Goal: Complete application form

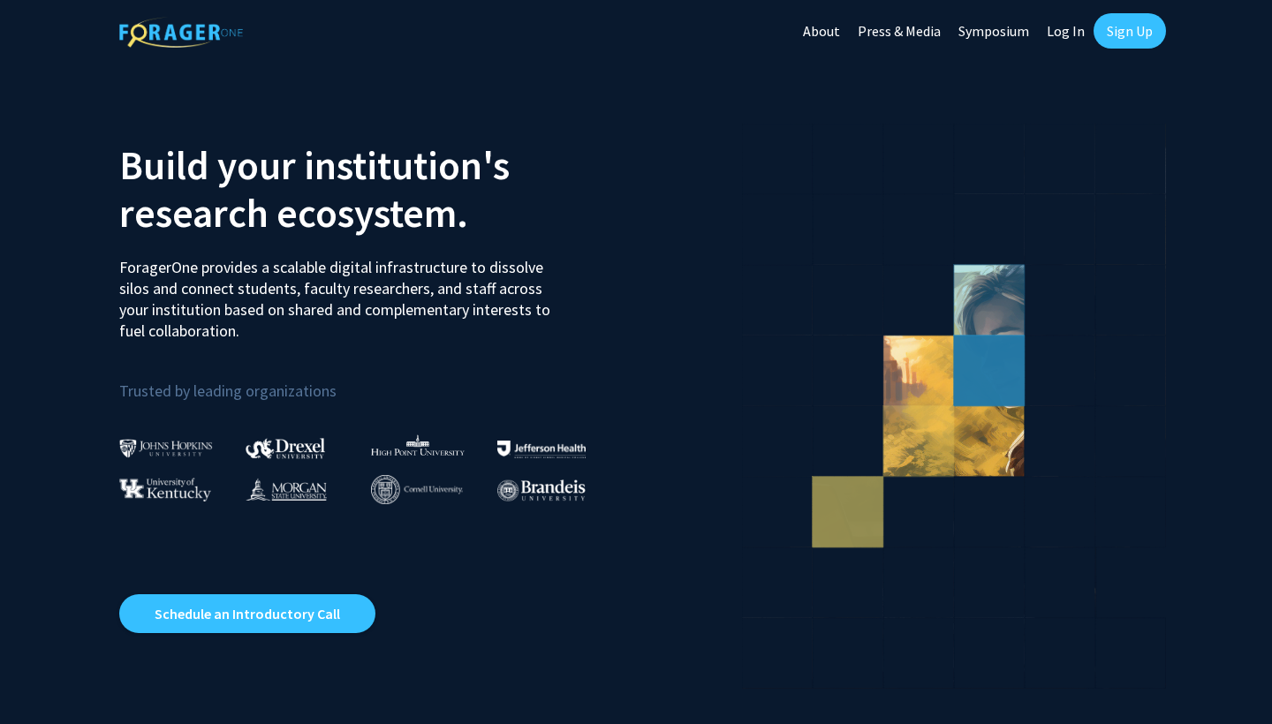
click at [1072, 34] on link "Log In" at bounding box center [1066, 31] width 56 height 62
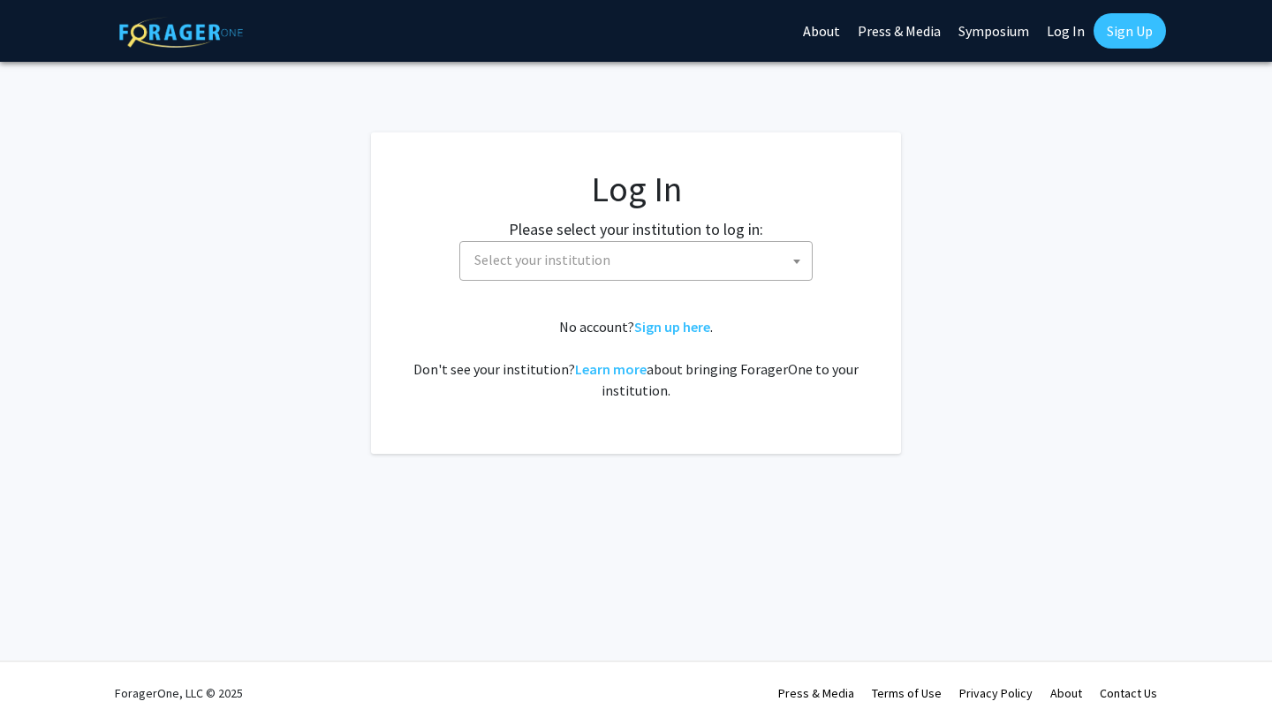
click at [715, 255] on span "Select your institution" at bounding box center [639, 260] width 344 height 36
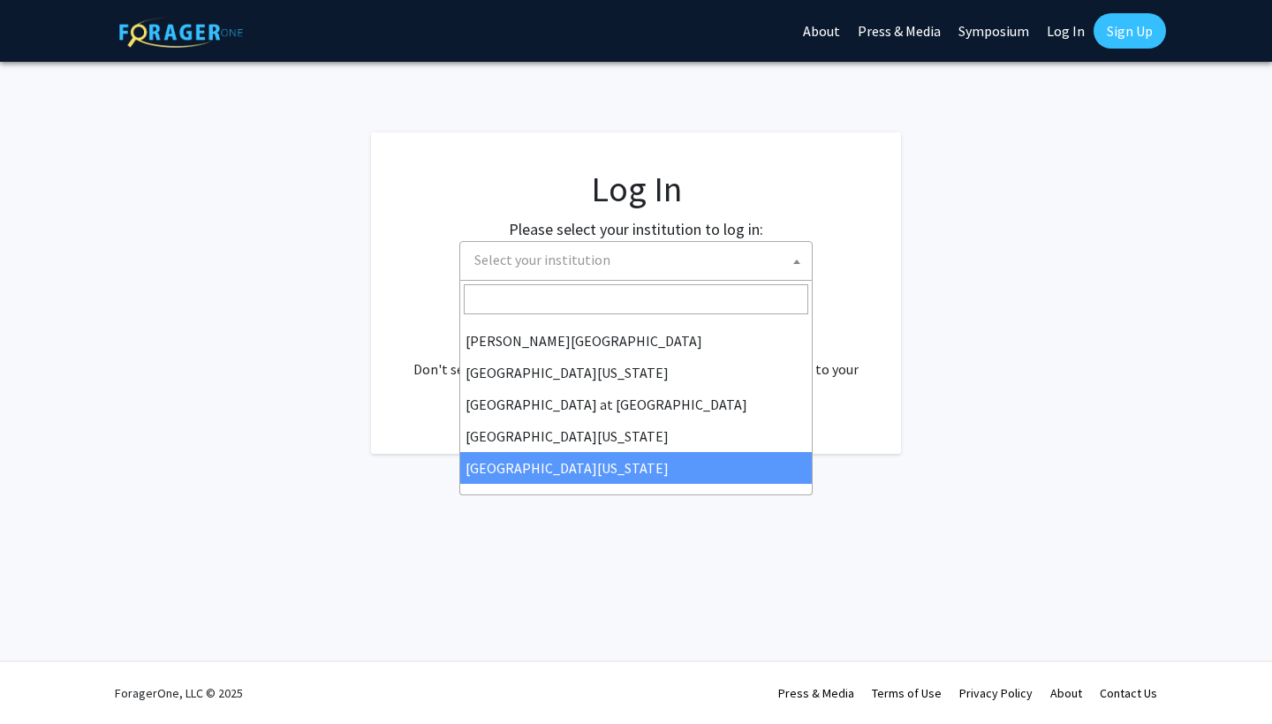
scroll to position [618, 0]
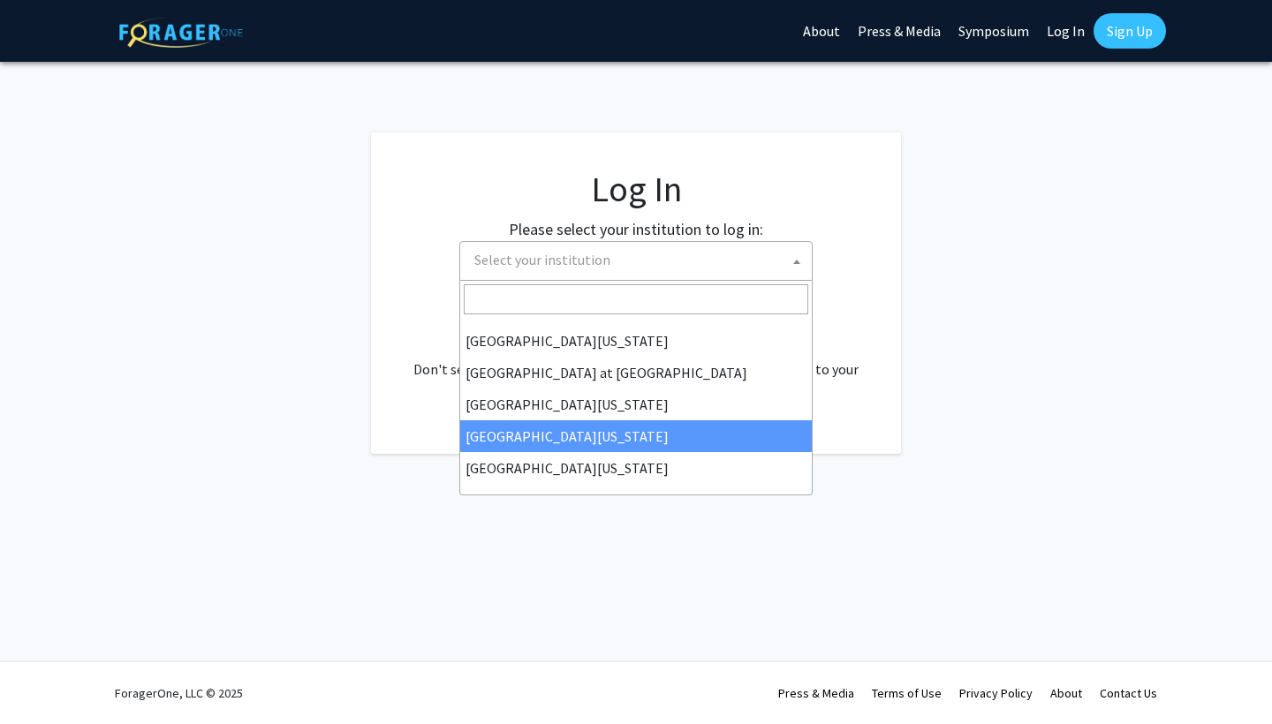
select select "31"
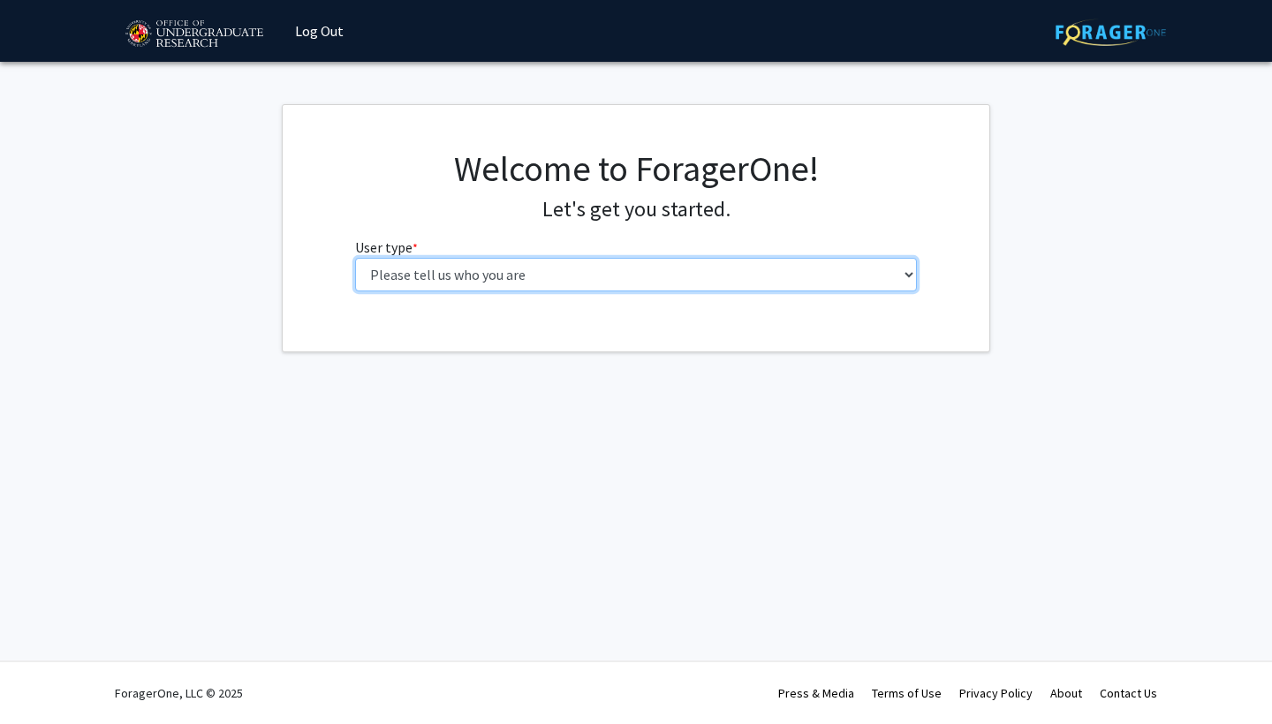
select select "1: undergrad"
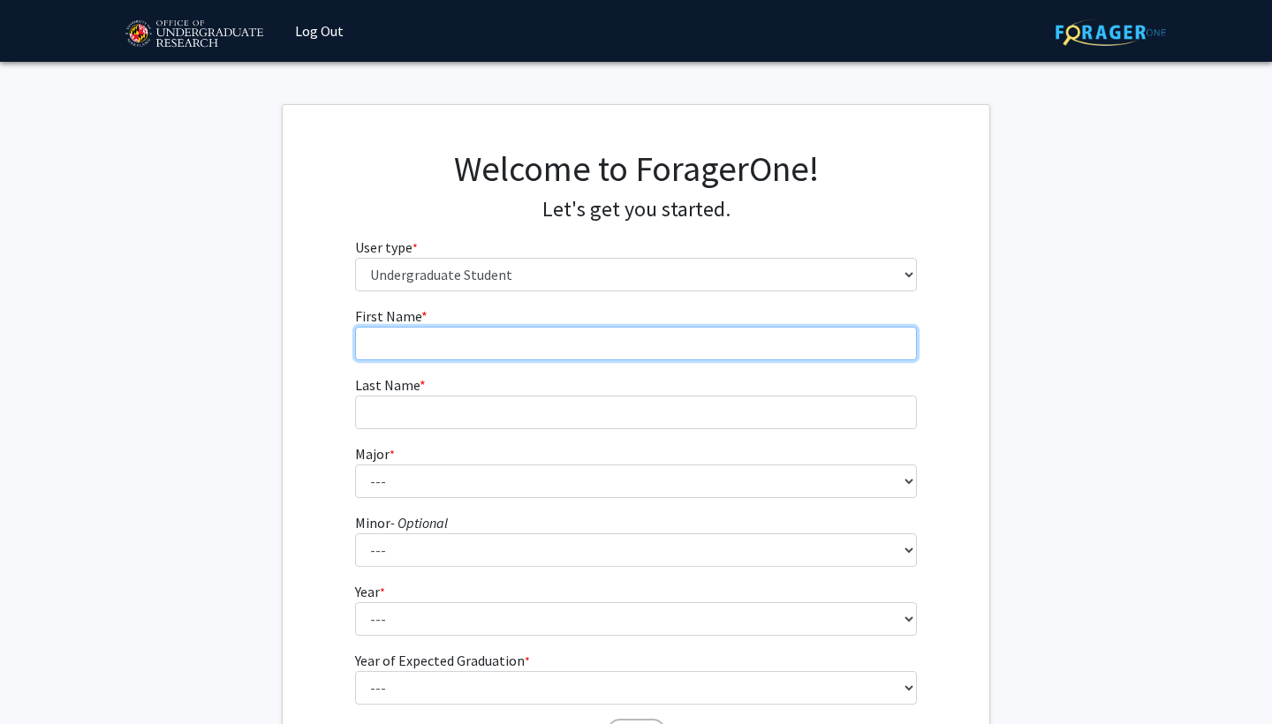
click at [452, 339] on input "First Name * required" at bounding box center [636, 344] width 563 height 34
type input "[DEMOGRAPHIC_DATA]"
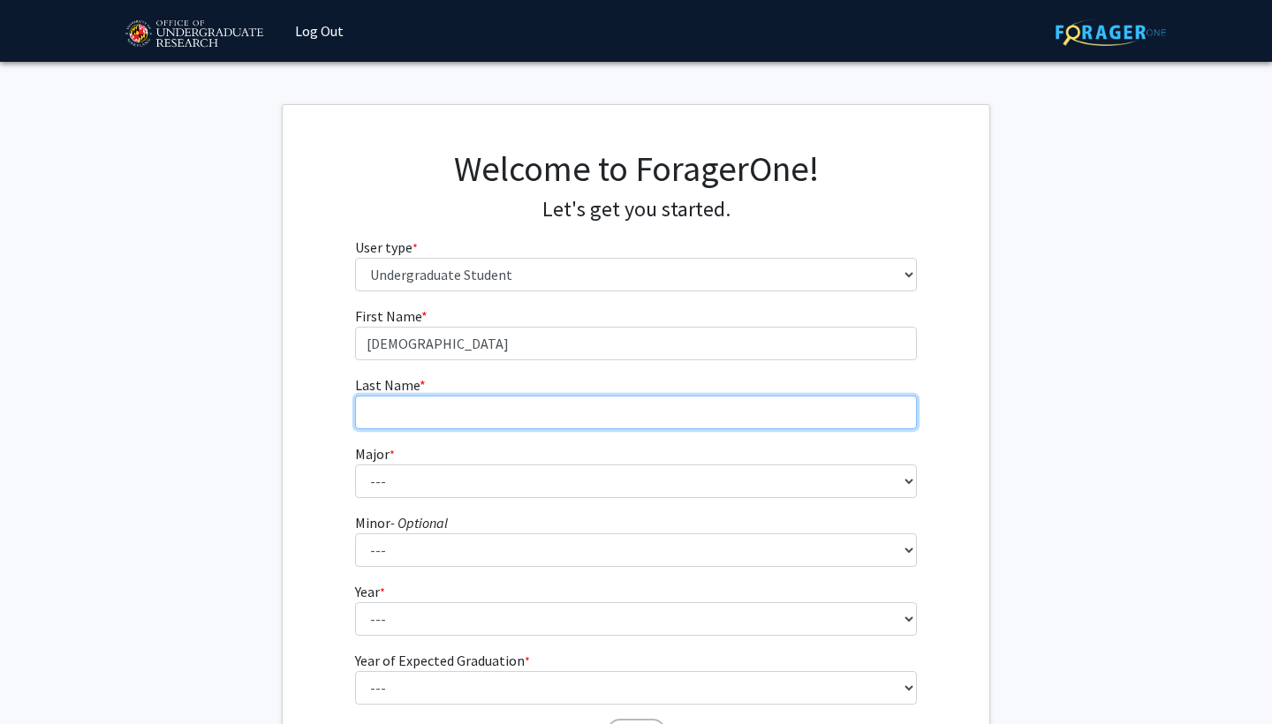
click at [469, 427] on input "Last Name * required" at bounding box center [636, 413] width 563 height 34
type input "Kalla"
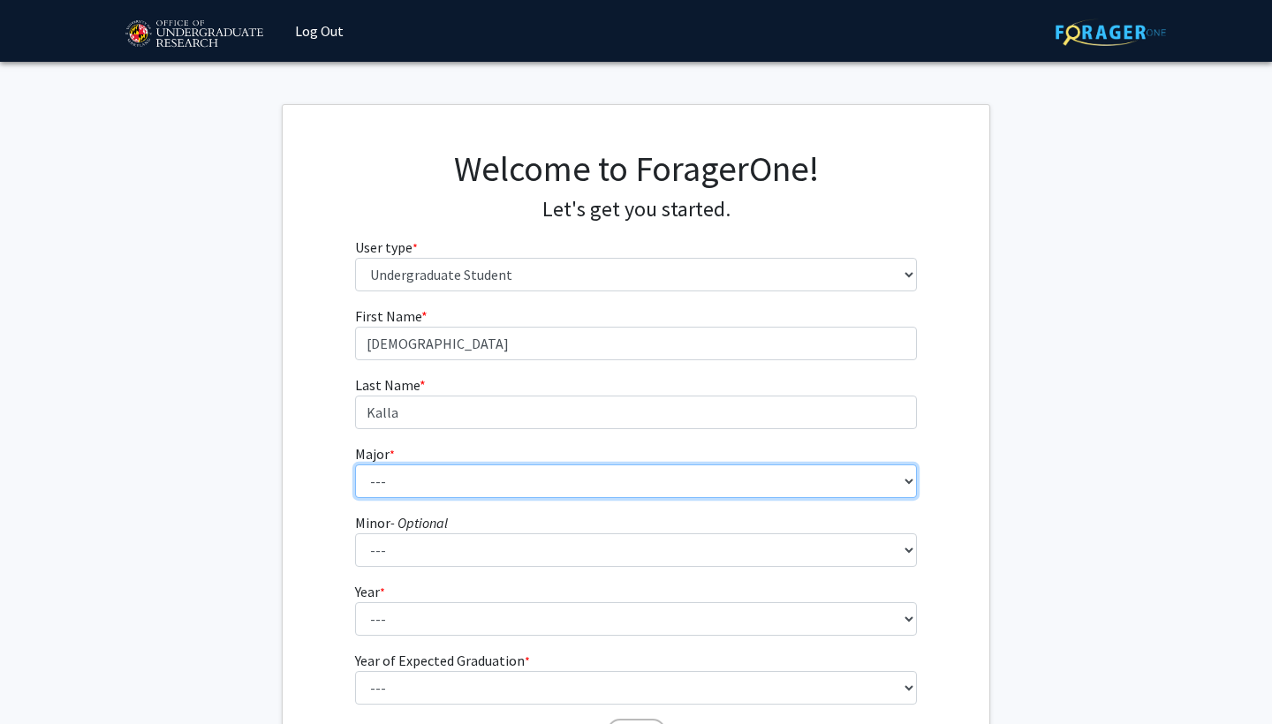
select select "17: 2318"
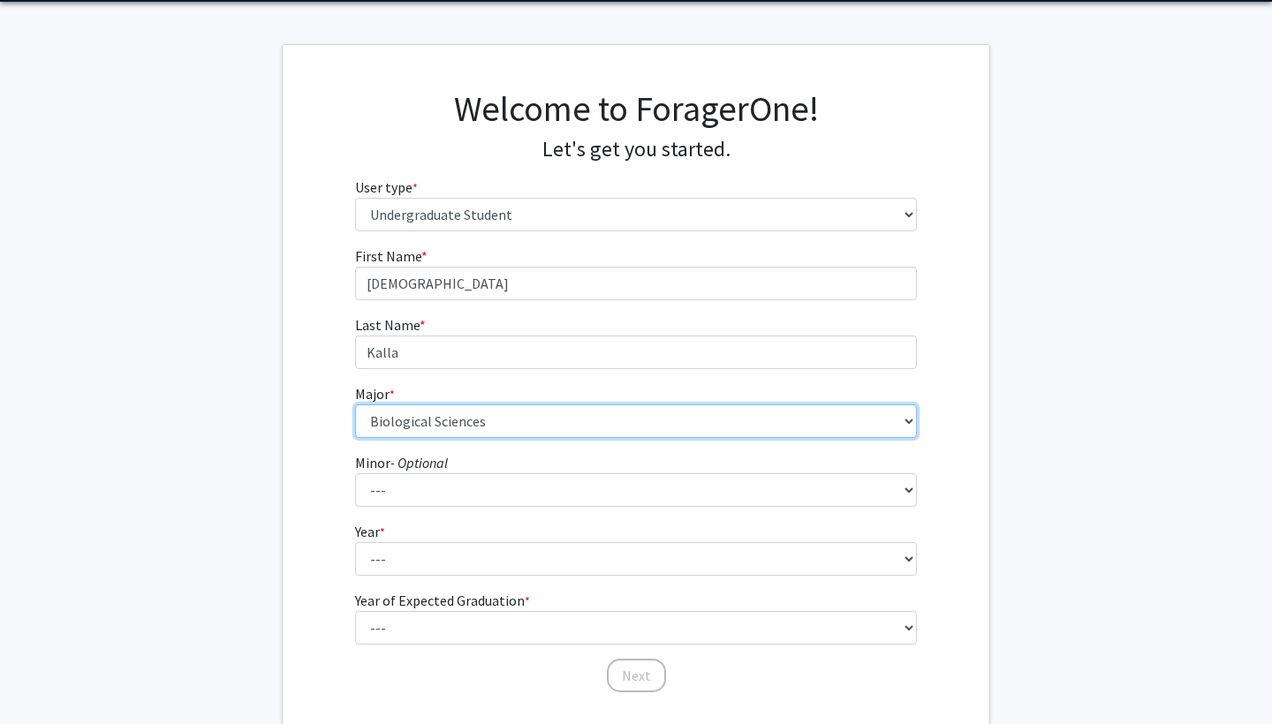
scroll to position [72, 0]
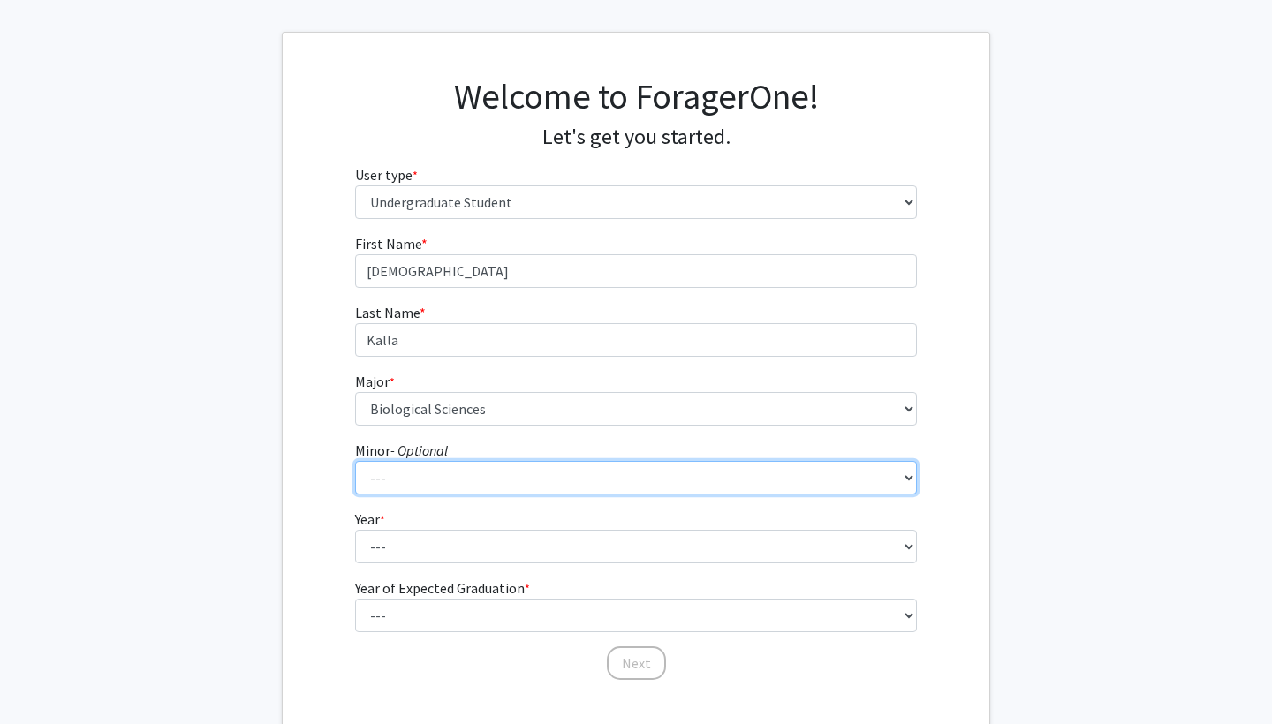
select select "48: 1851"
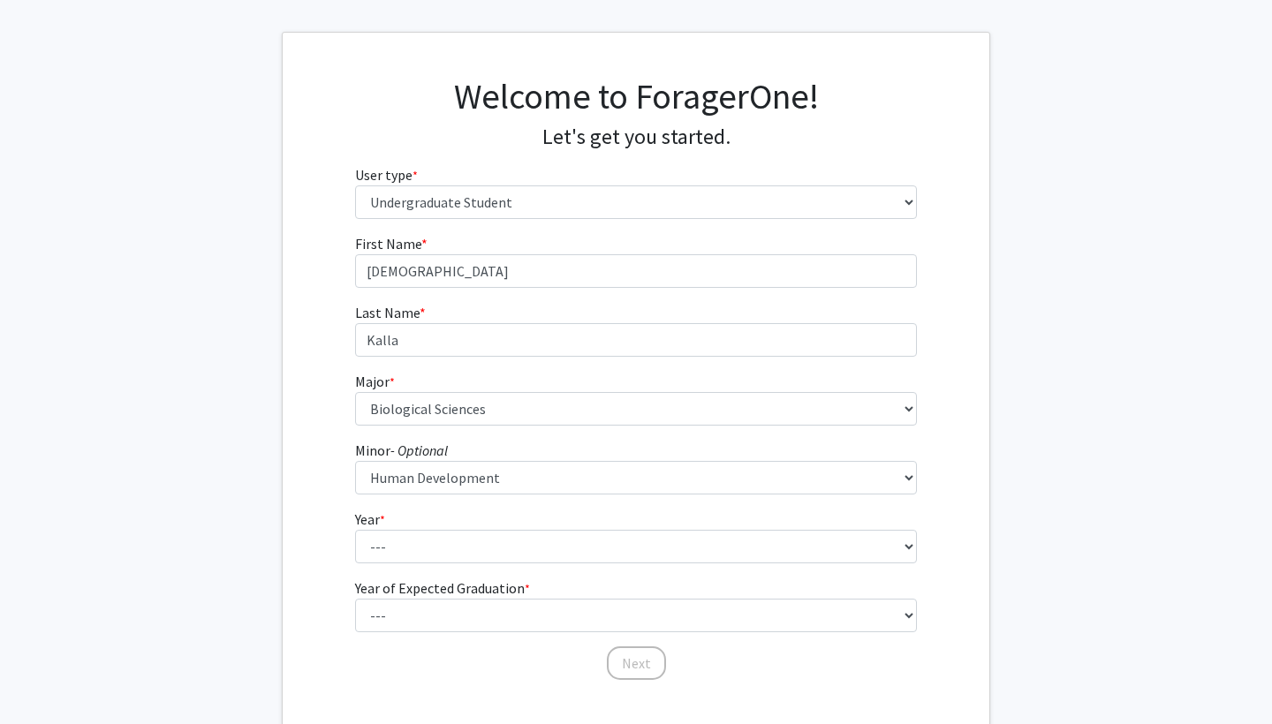
click at [474, 566] on form "First Name * required [PERSON_NAME] Last Name * required [PERSON_NAME] * requir…" at bounding box center [636, 448] width 563 height 431
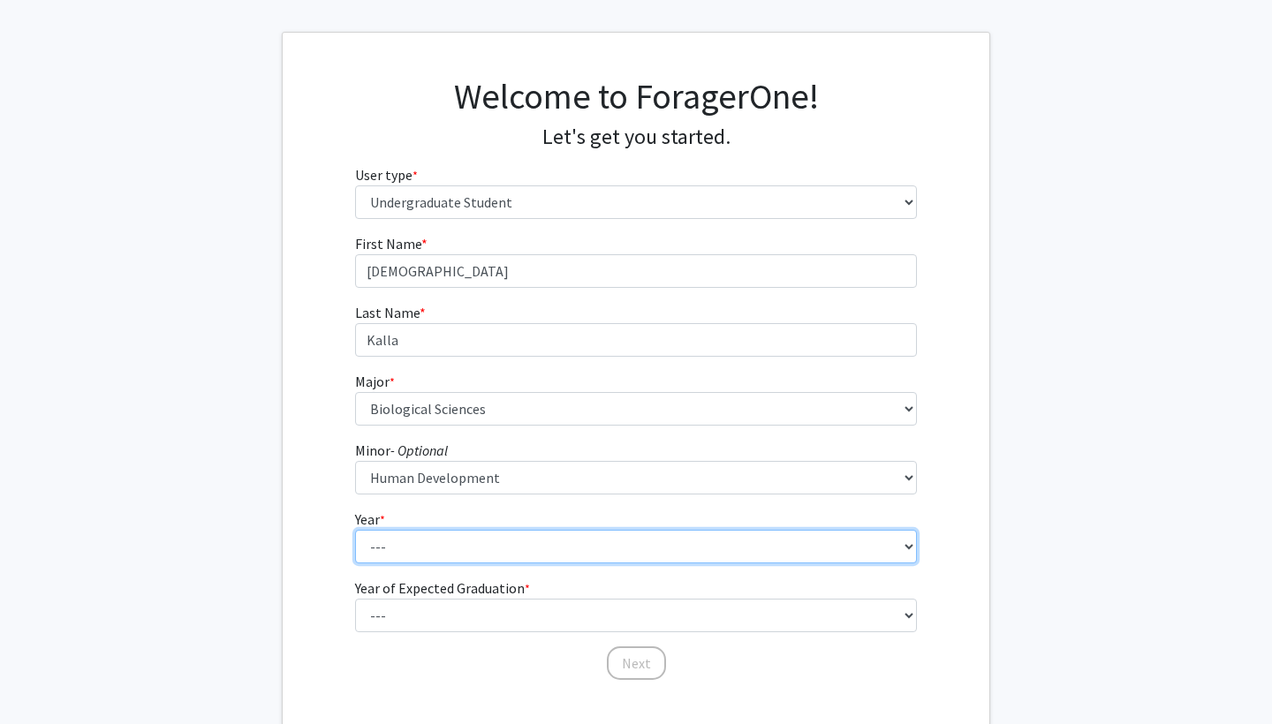
select select "1: first-year"
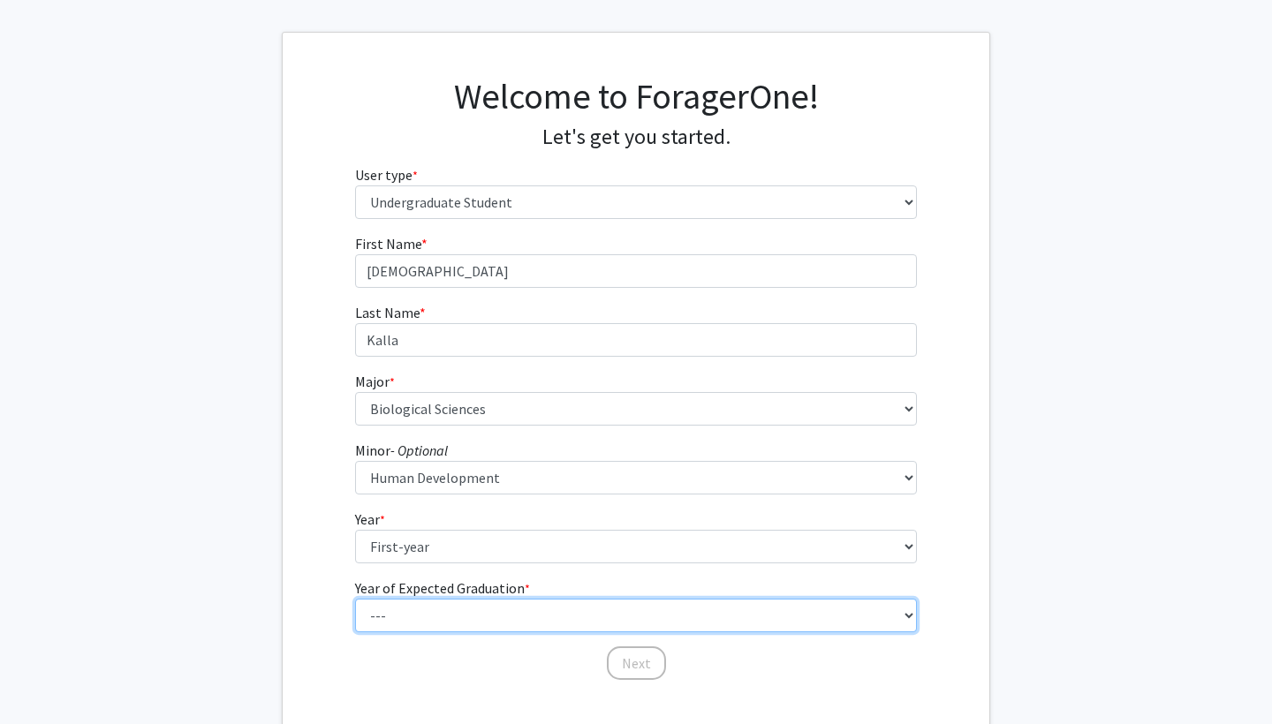
select select "4: 2028"
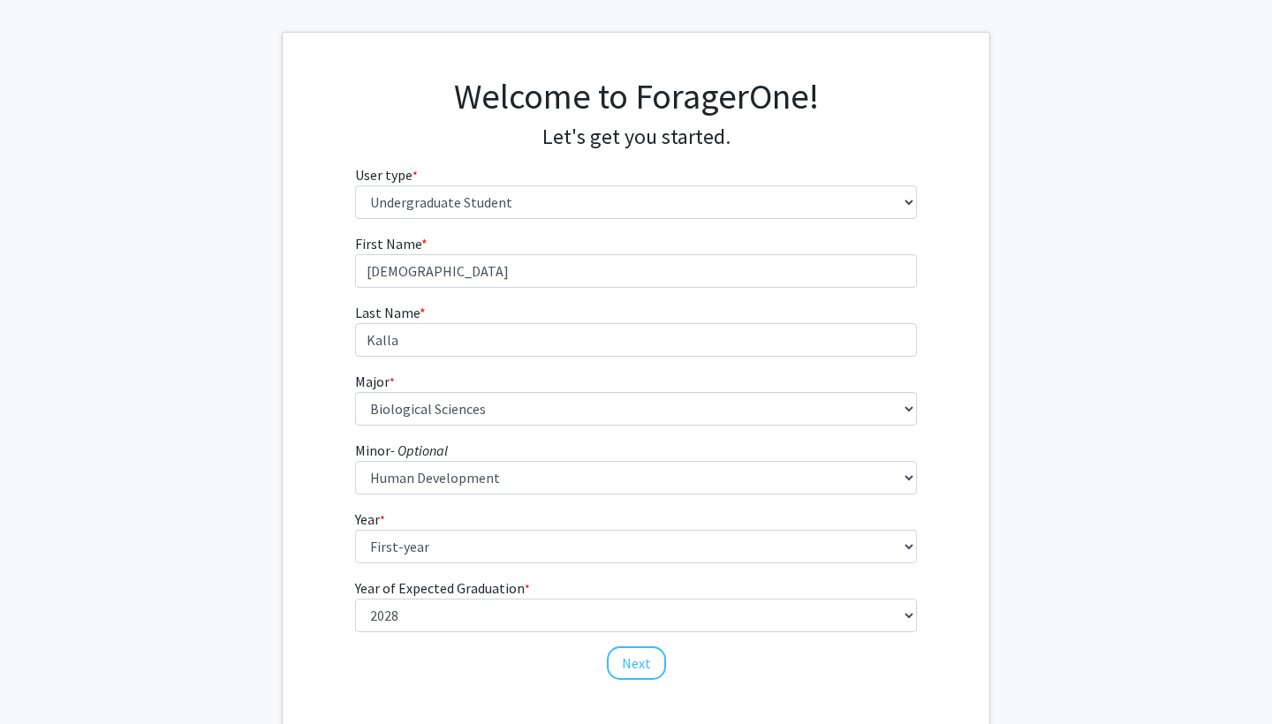
click at [406, 655] on div "Next" at bounding box center [636, 656] width 563 height 18
click at [612, 656] on button "Next" at bounding box center [636, 664] width 59 height 34
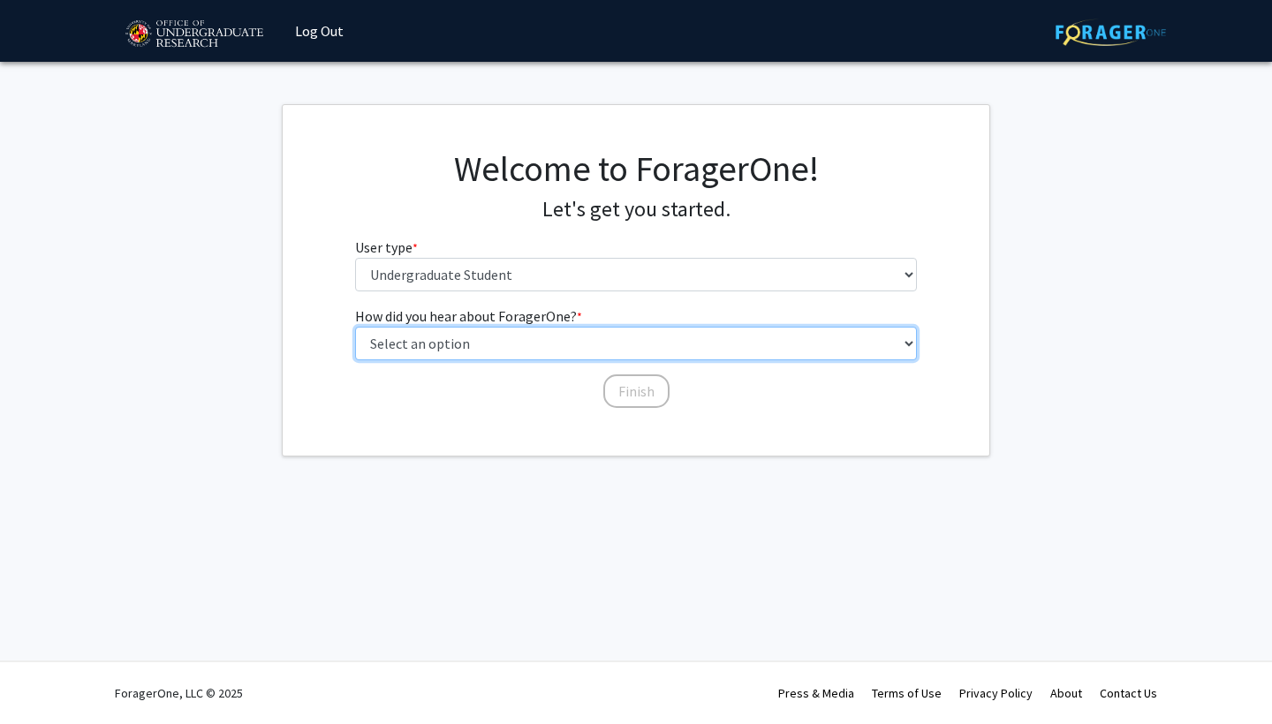
click at [561, 349] on select "Select an option Peer/student recommendation Faculty/staff recommendation Unive…" at bounding box center [636, 344] width 563 height 34
select select "3: university_website"
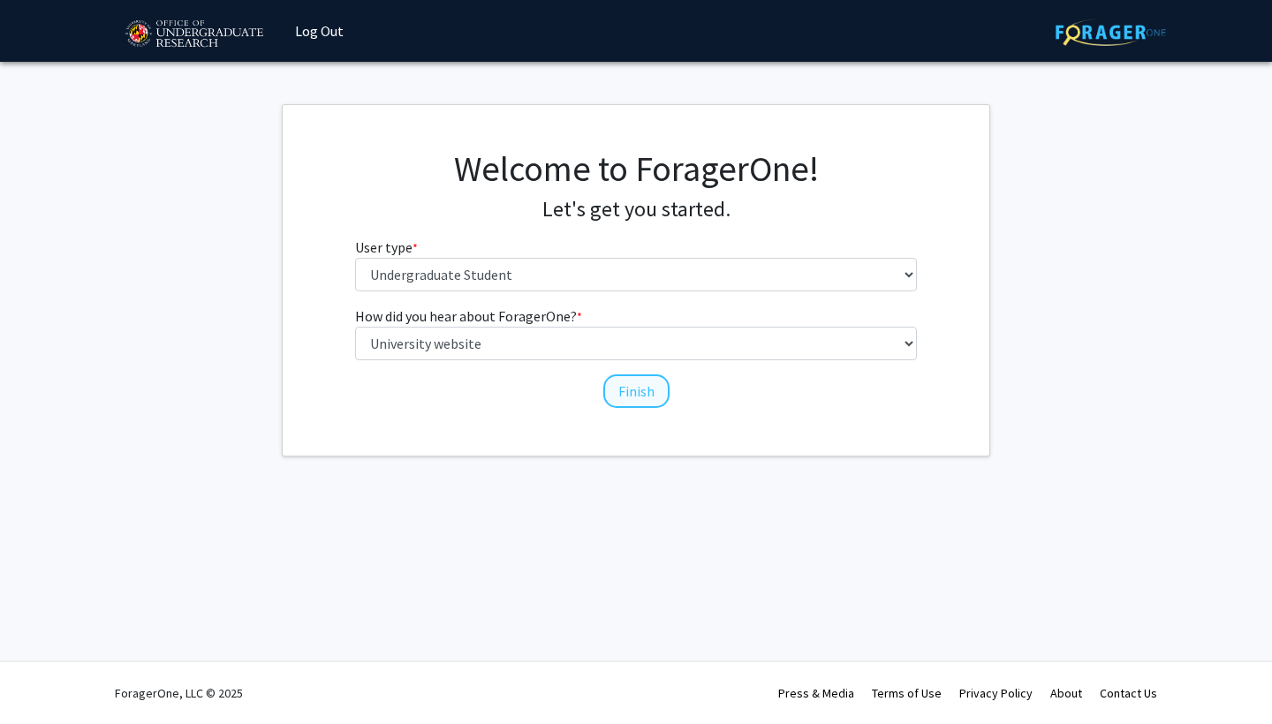
click at [637, 382] on button "Finish" at bounding box center [636, 391] width 66 height 34
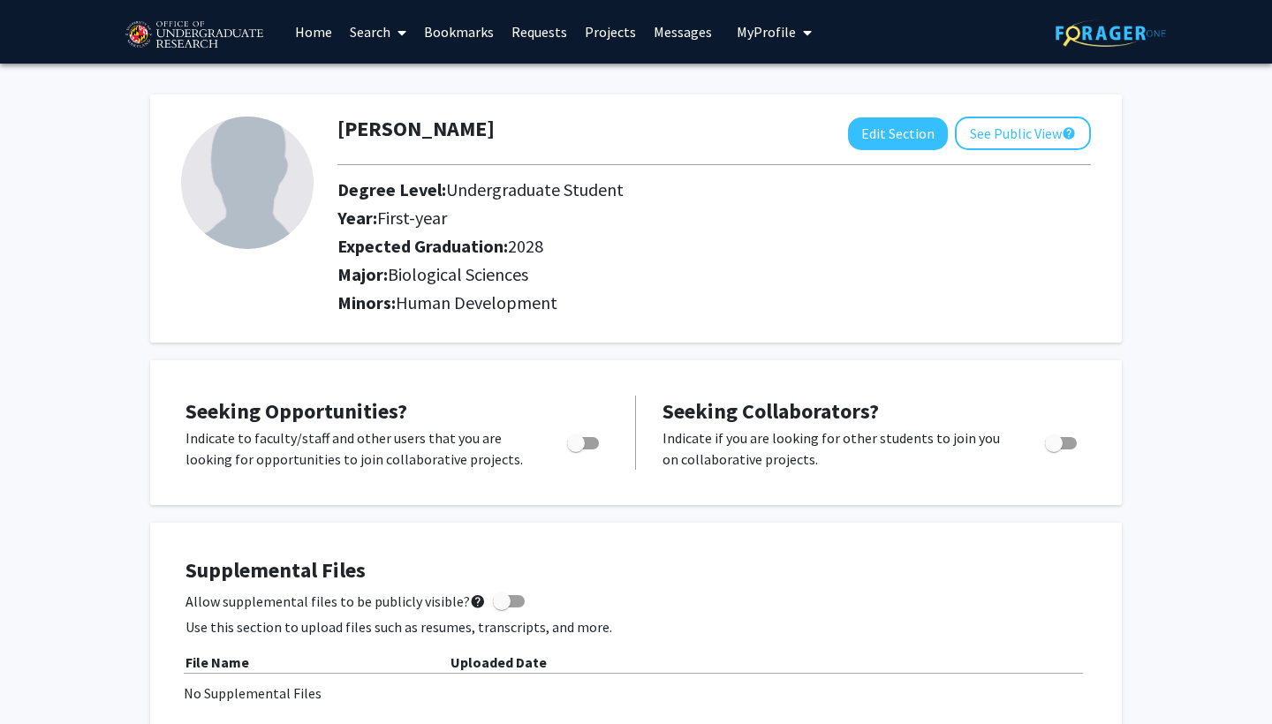
click at [576, 444] on span "Toggle" at bounding box center [576, 444] width 18 height 18
click at [576, 450] on input "Are you actively seeking opportunities?" at bounding box center [575, 450] width 1 height 1
checkbox input "true"
